Goal: Task Accomplishment & Management: Manage account settings

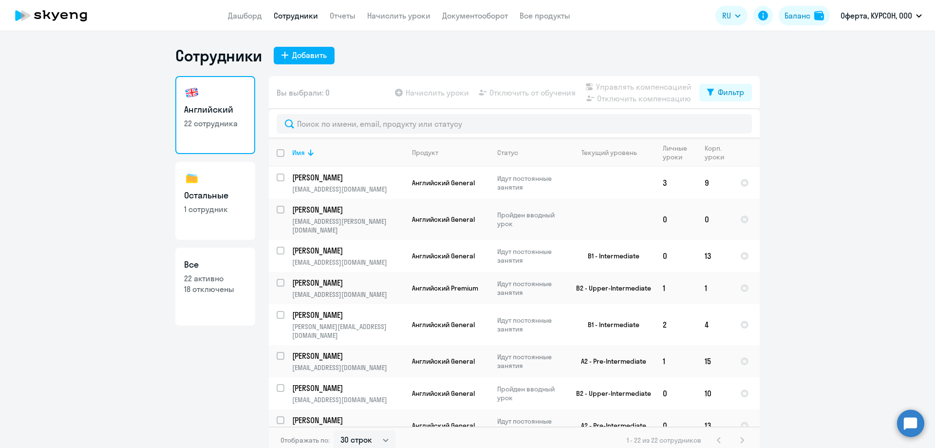
select select "30"
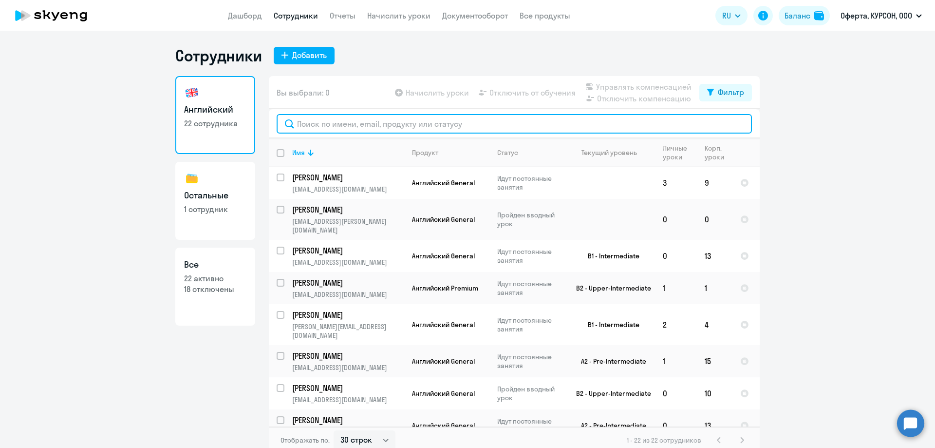
click at [368, 126] on input "text" at bounding box center [514, 123] width 475 height 19
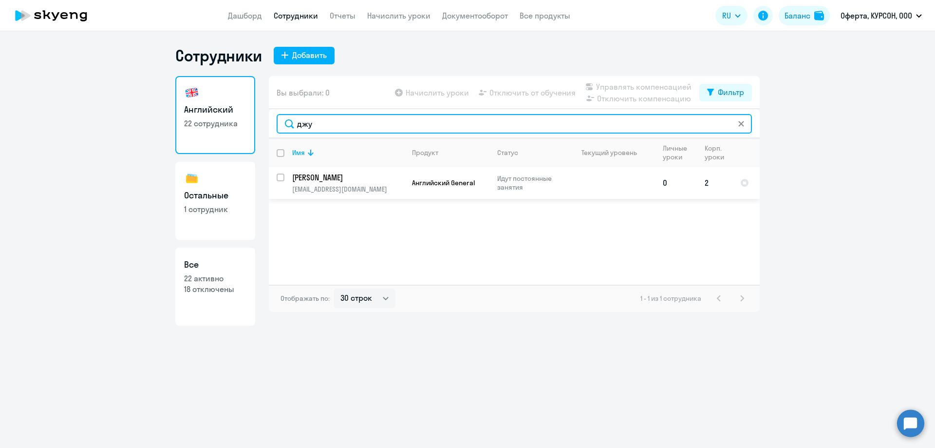
type input "джу"
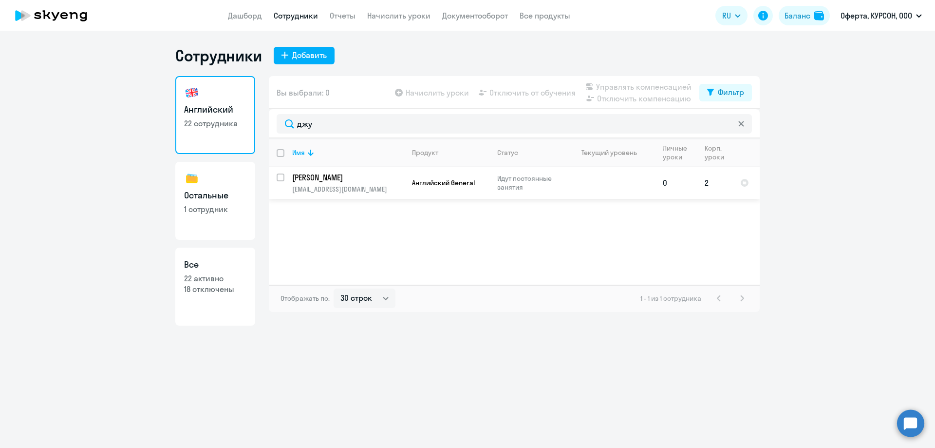
click at [284, 179] on input "select row 42331320" at bounding box center [286, 182] width 19 height 19
checkbox input "true"
click at [556, 95] on span "Отключить от обучения" at bounding box center [533, 93] width 86 height 12
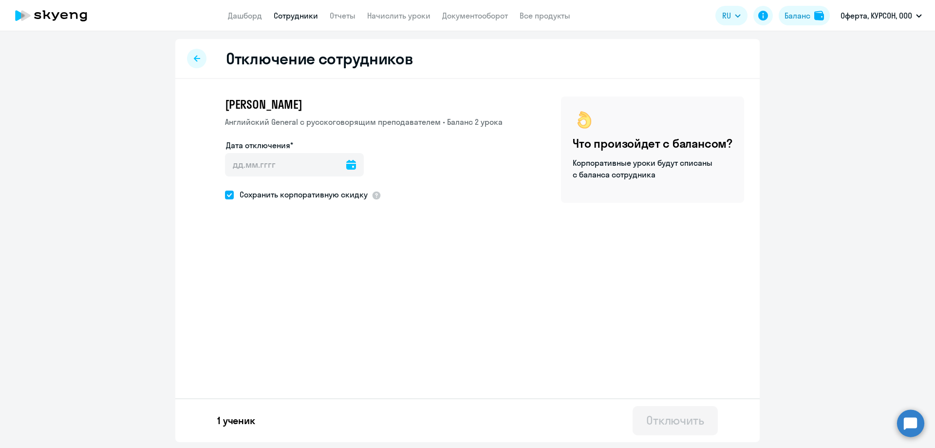
click at [229, 196] on span at bounding box center [229, 194] width 9 height 9
click at [225, 195] on input "Сохранить корпоративную скидку" at bounding box center [225, 194] width 0 height 0
checkbox input "false"
click at [346, 163] on icon at bounding box center [351, 165] width 10 height 10
click at [262, 346] on div "понедельник пн вторник вт среда ср четверг чт пятница пт суббота сб воскресенье…" at bounding box center [297, 280] width 144 height 134
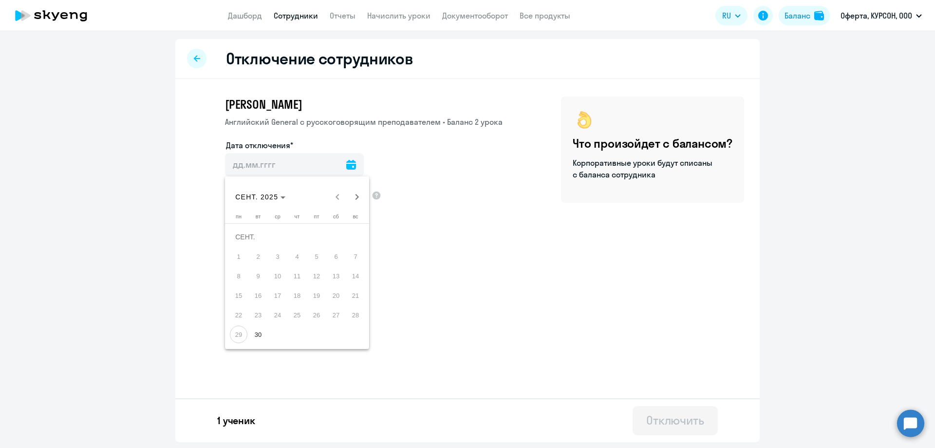
click at [255, 337] on span "30" at bounding box center [258, 334] width 18 height 18
type input "[DATE]"
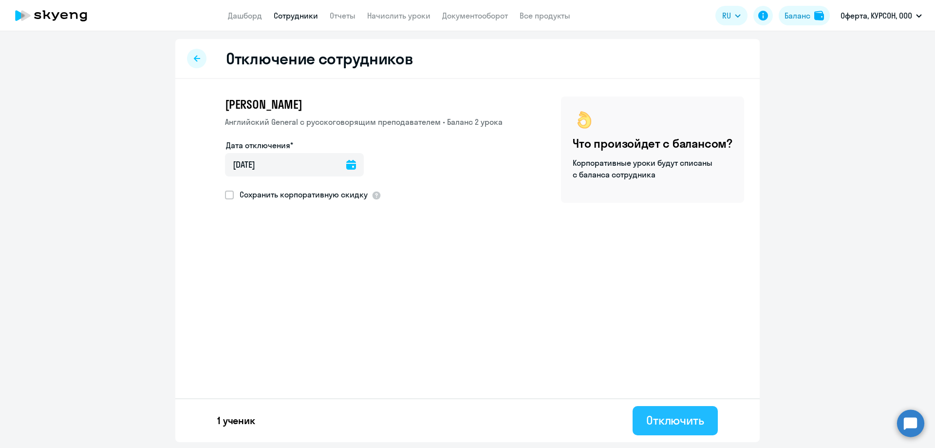
click at [651, 422] on div "Отключить" at bounding box center [675, 420] width 58 height 16
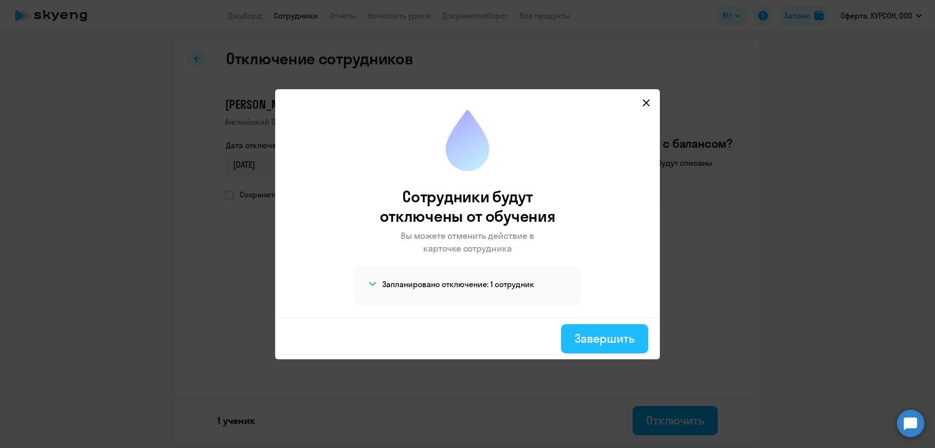
click at [615, 346] on button "Завершить" at bounding box center [604, 338] width 87 height 29
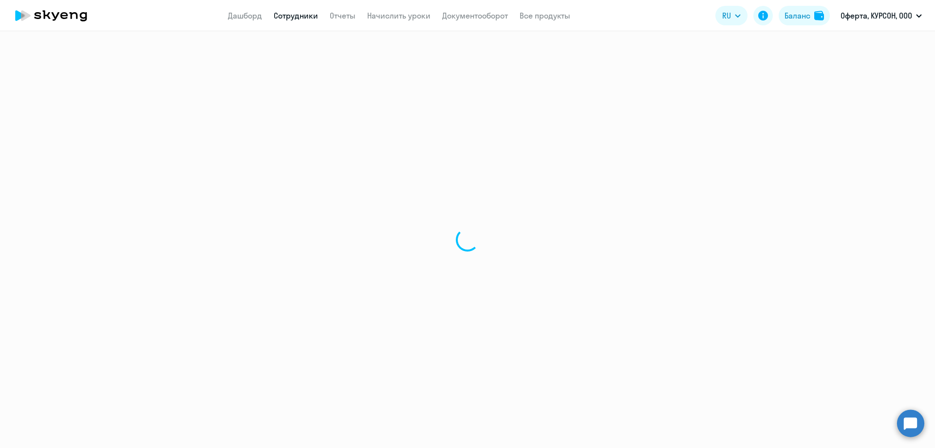
select select "30"
